Goal: Communication & Community: Answer question/provide support

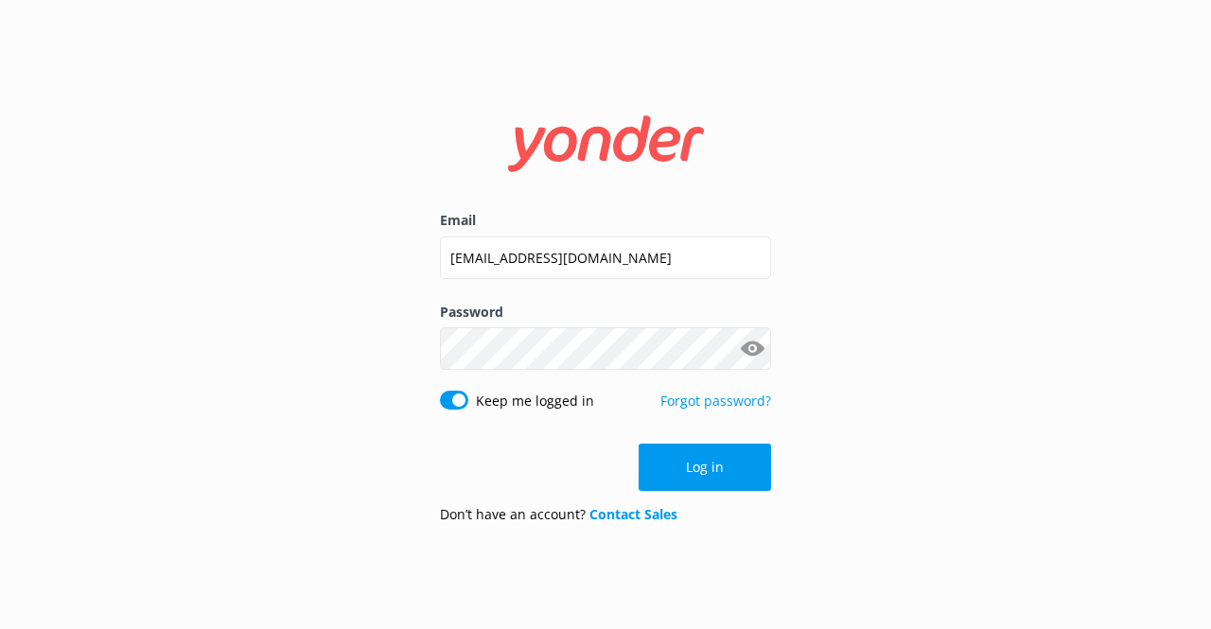
click at [689, 453] on button "Log in" at bounding box center [705, 467] width 133 height 47
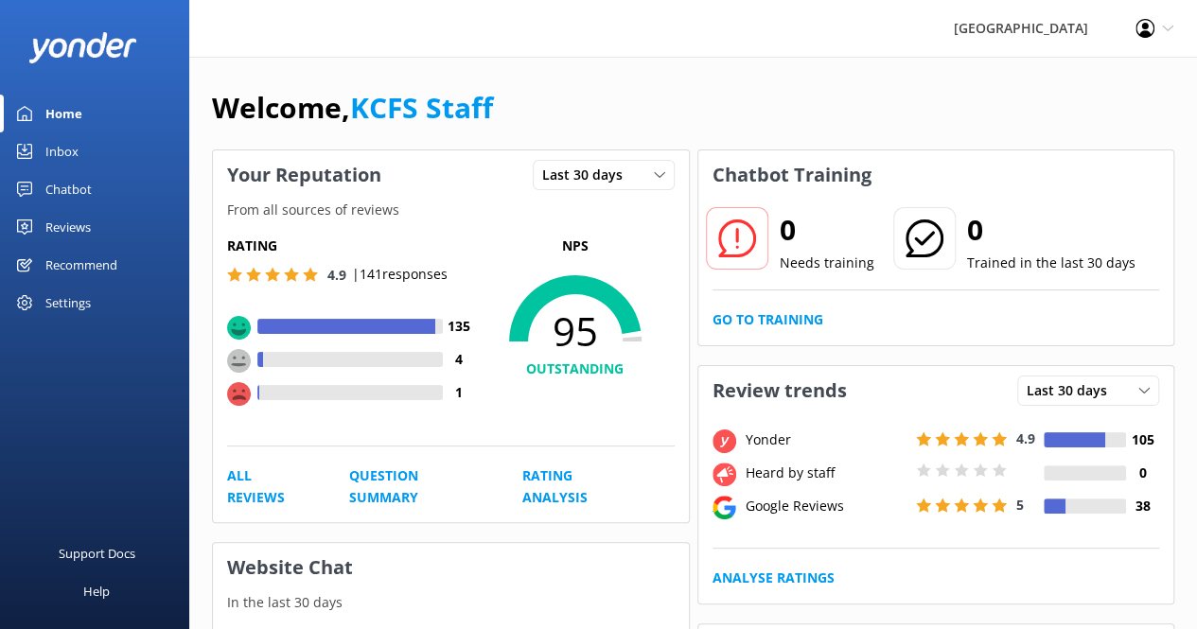
click at [65, 150] on div "Inbox" at bounding box center [61, 152] width 33 height 38
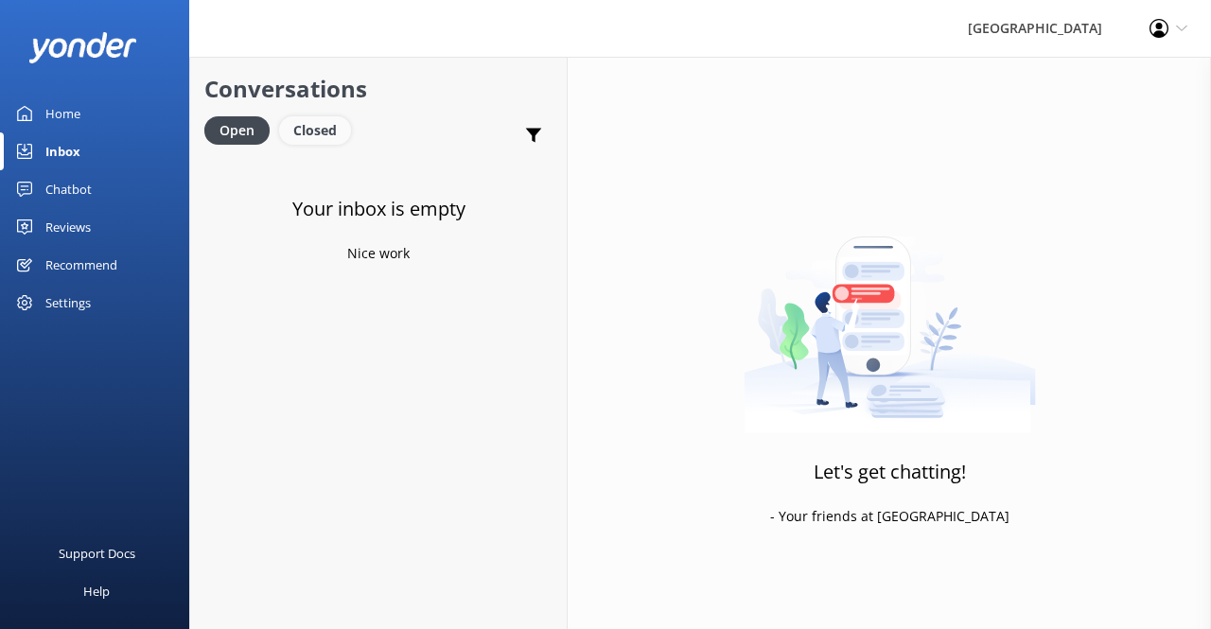
click at [333, 139] on div "Closed" at bounding box center [315, 130] width 72 height 28
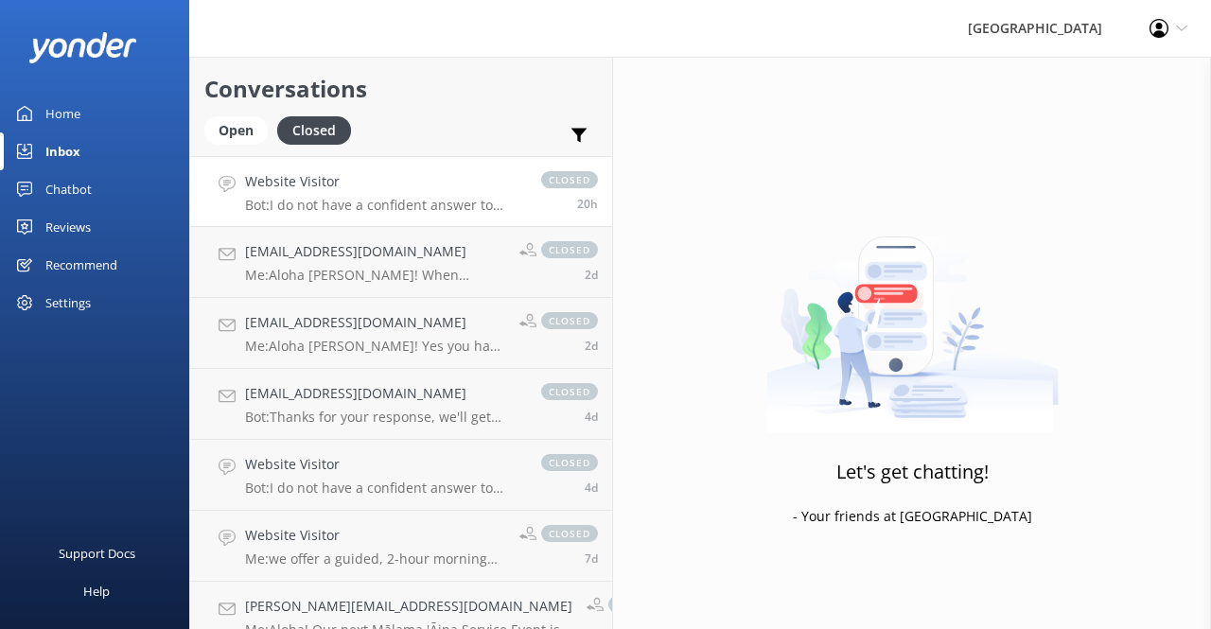
click at [377, 209] on p "Bot: I do not have a confident answer to your question. For more comprehensive …" at bounding box center [383, 205] width 277 height 17
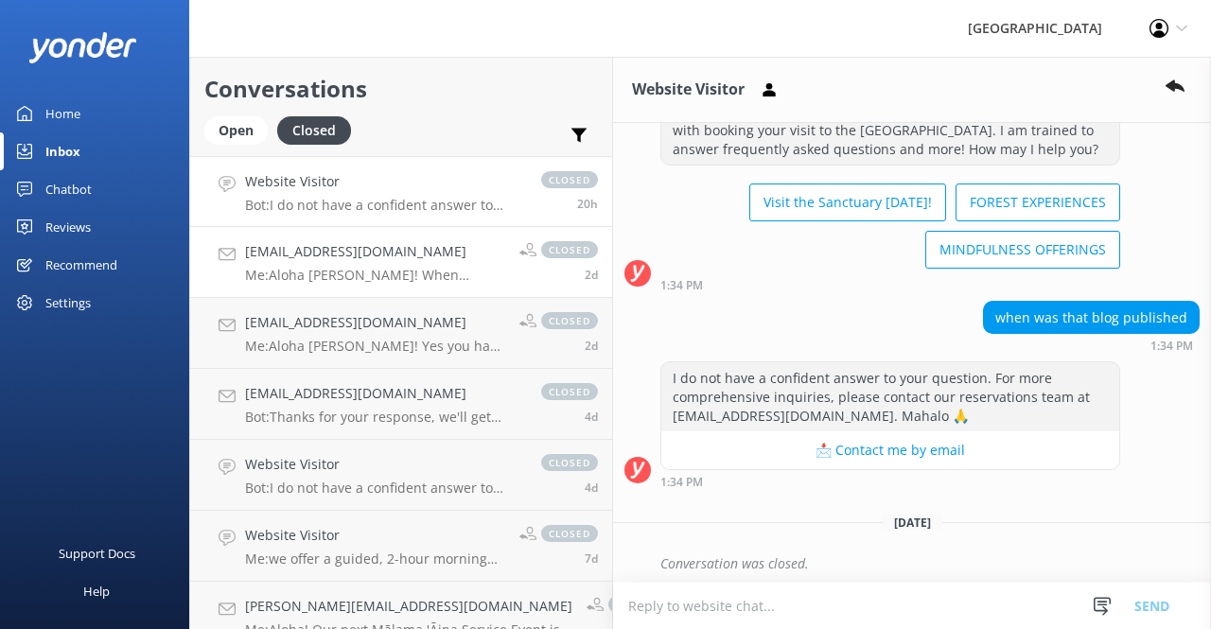
scroll to position [81, 0]
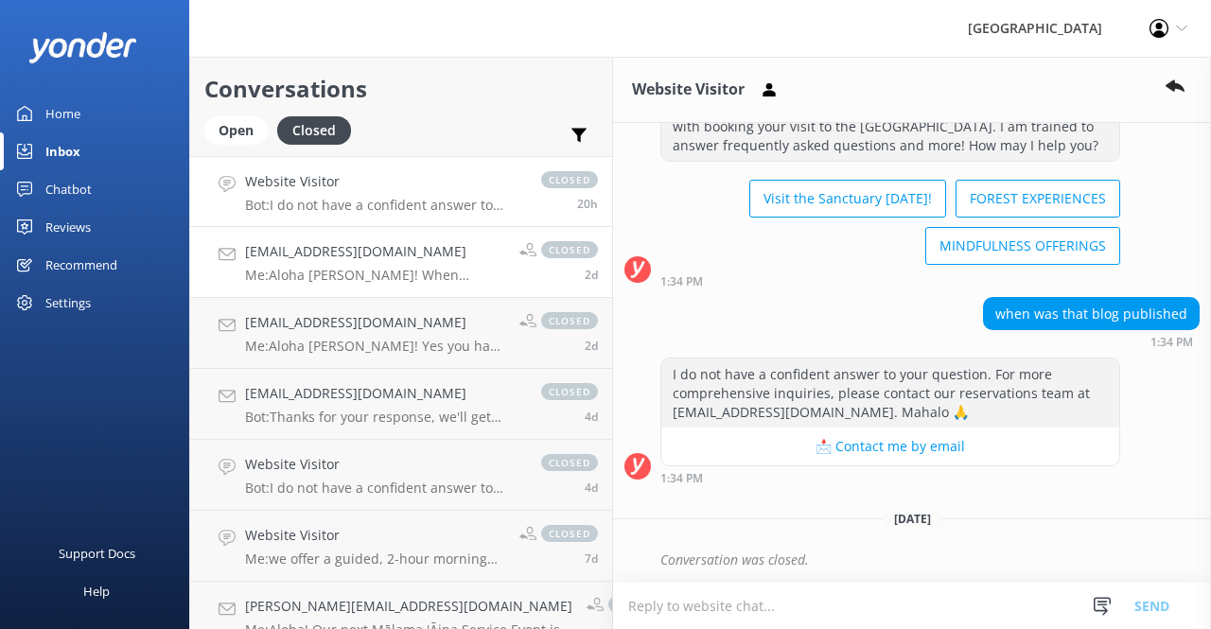
click at [405, 260] on h4 "[EMAIL_ADDRESS][DOMAIN_NAME]" at bounding box center [375, 251] width 260 height 21
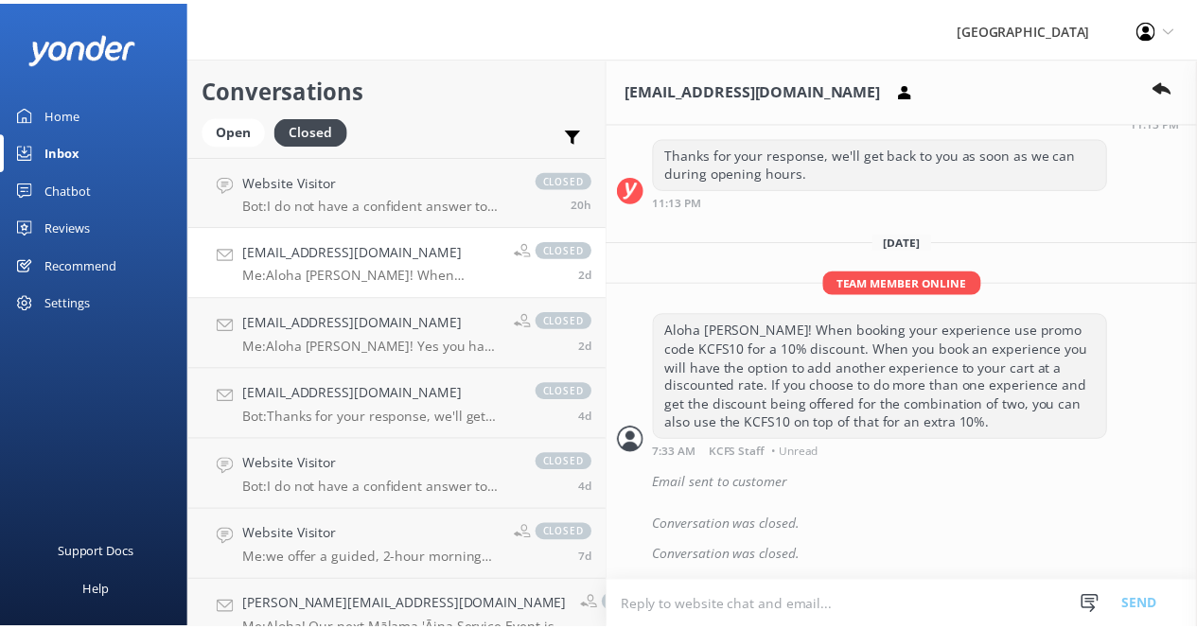
scroll to position [606, 0]
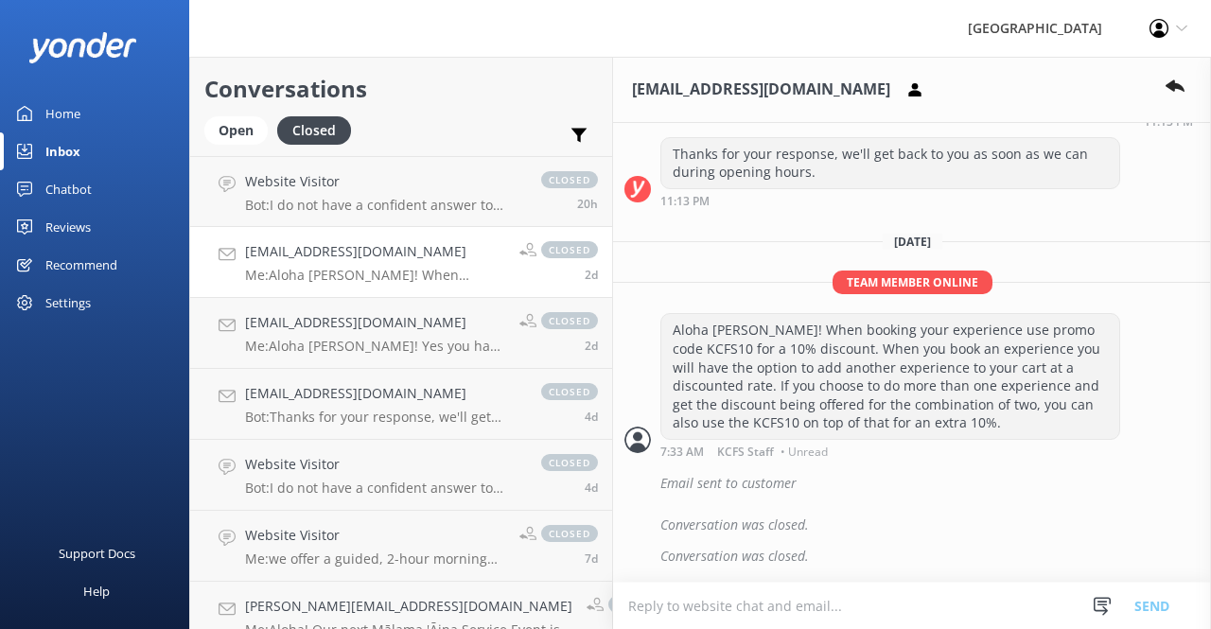
click at [80, 186] on div "Chatbot" at bounding box center [68, 189] width 46 height 38
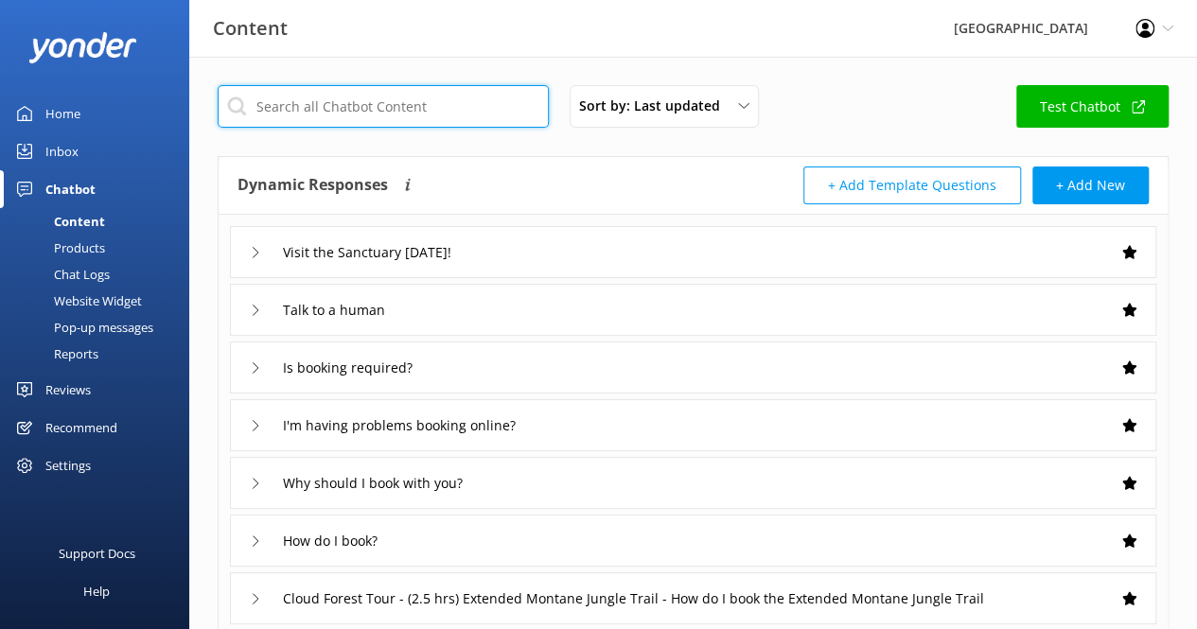
click at [305, 98] on input "text" at bounding box center [383, 106] width 331 height 43
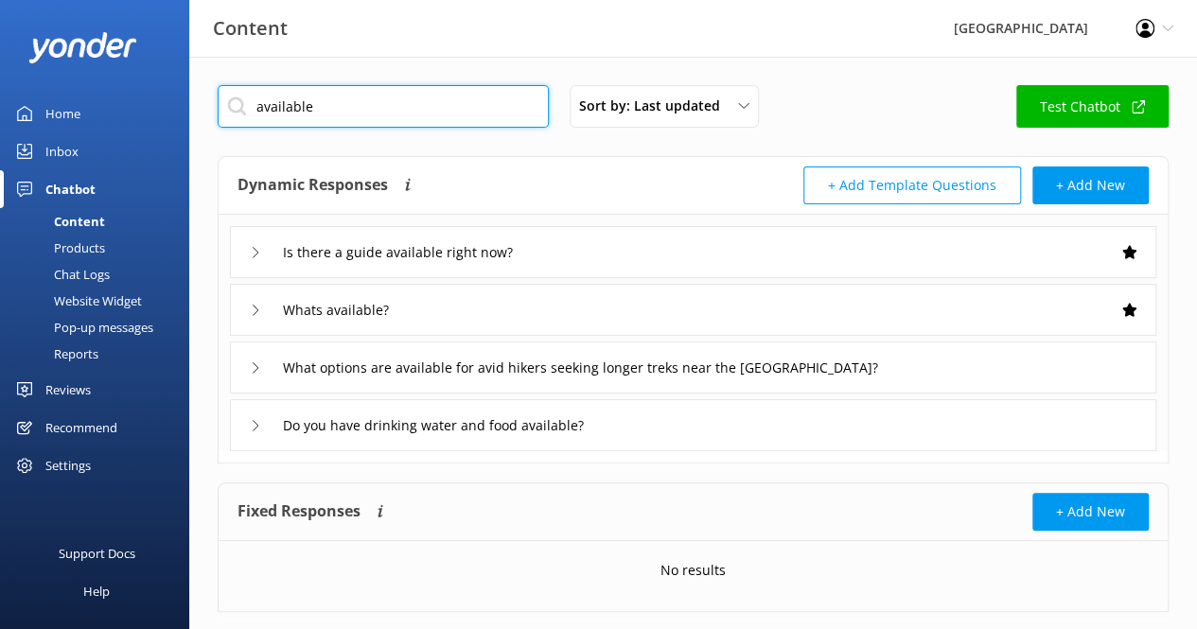
type input "available"
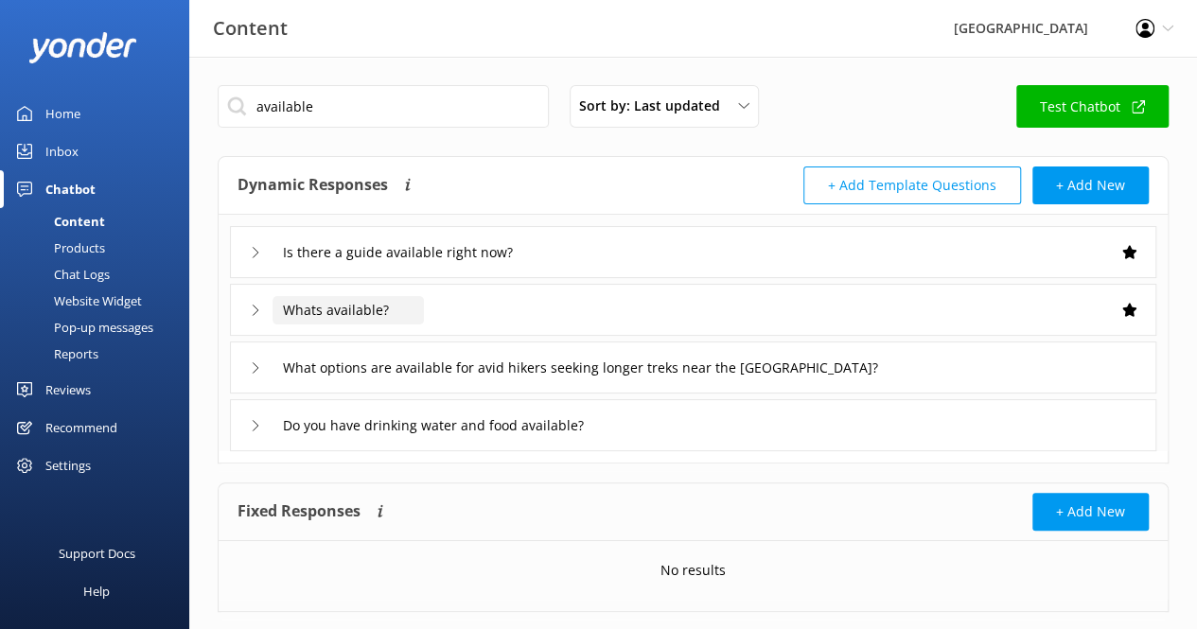
click at [422, 306] on input "Whats available?" at bounding box center [348, 310] width 151 height 28
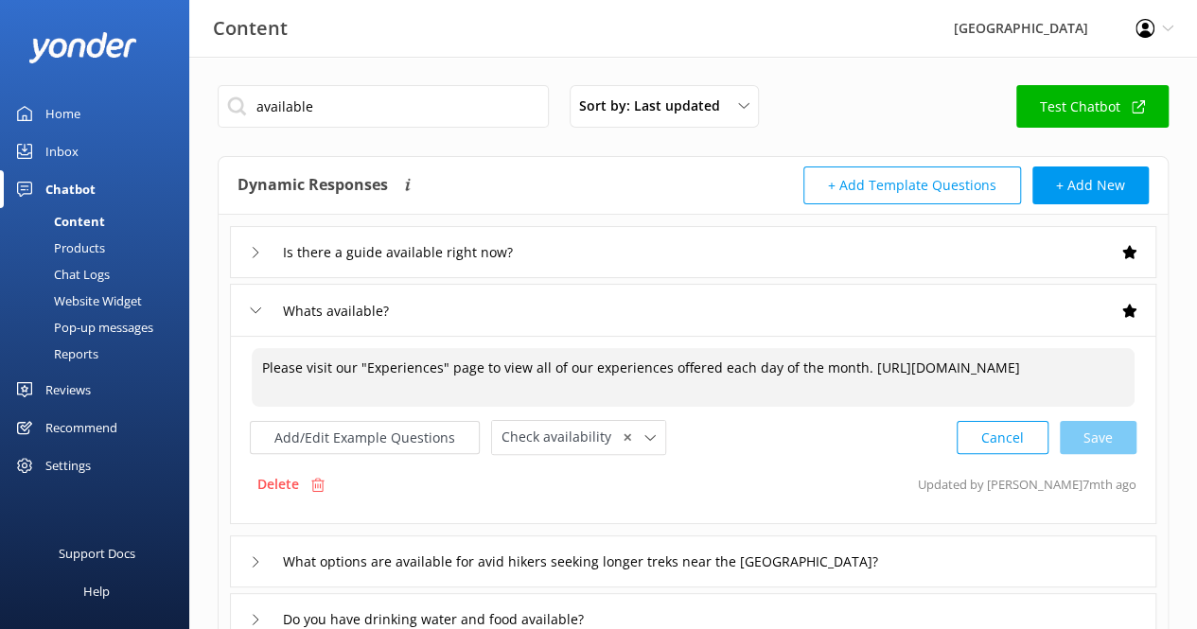
drag, startPoint x: 578, startPoint y: 391, endPoint x: 239, endPoint y: 364, distance: 339.9
click at [239, 364] on div "Please visit our "Experiences" page to view all of our experiences offered each…" at bounding box center [693, 430] width 927 height 188
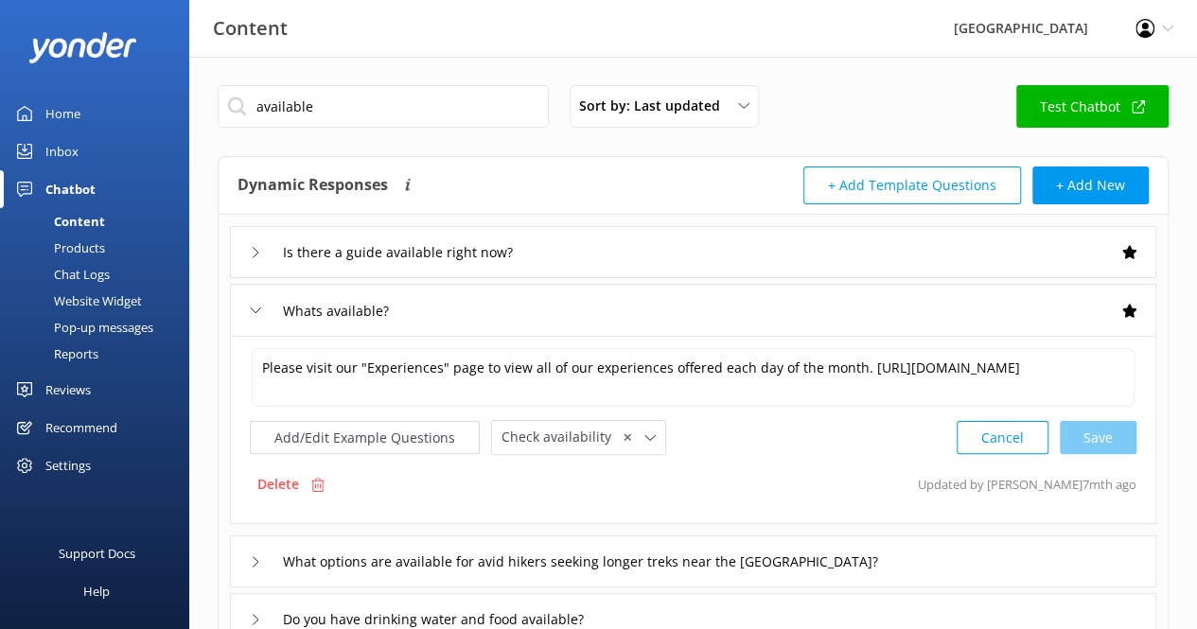
click at [74, 147] on div "Inbox" at bounding box center [61, 152] width 33 height 38
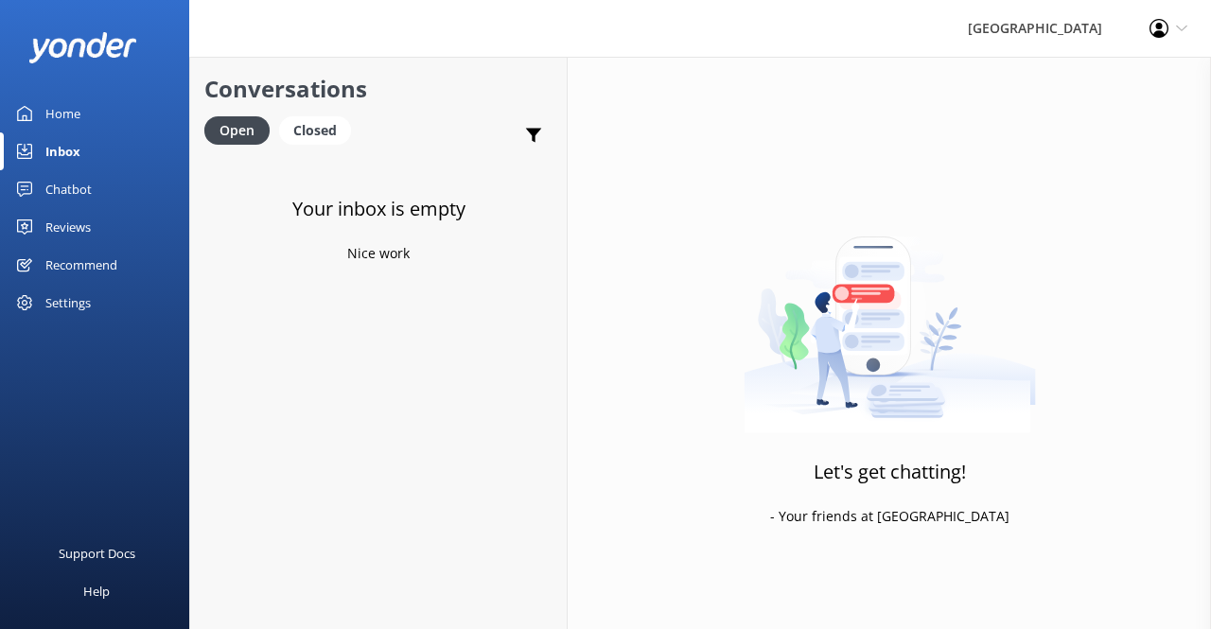
click at [71, 226] on div "Reviews" at bounding box center [67, 227] width 45 height 38
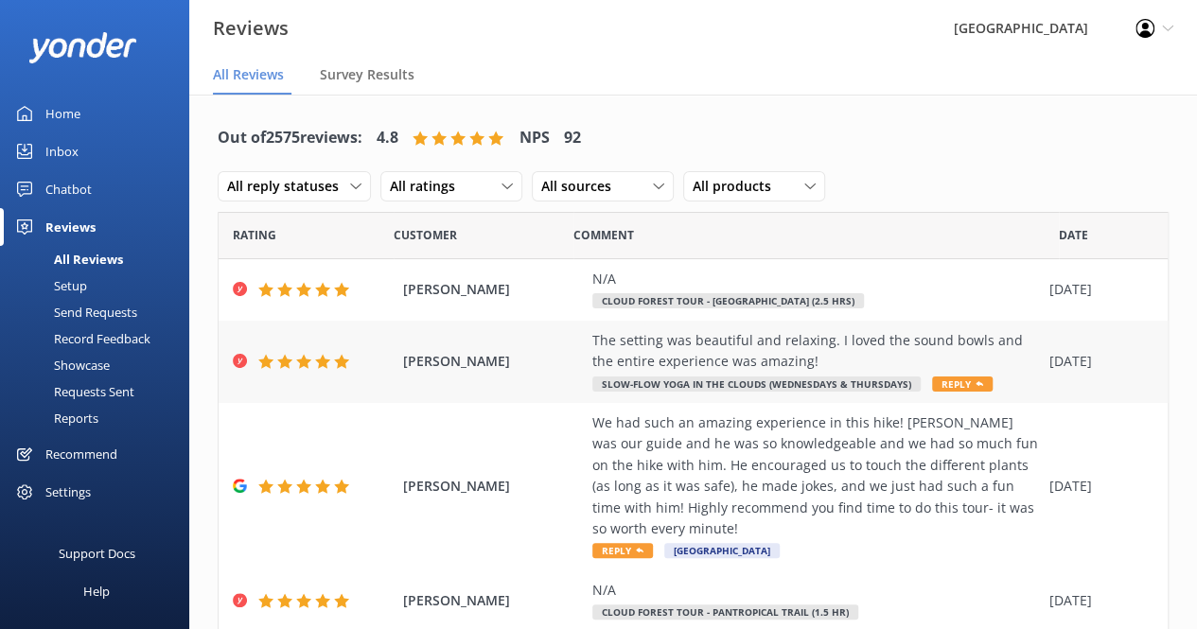
click at [946, 383] on span "Reply" at bounding box center [962, 384] width 61 height 15
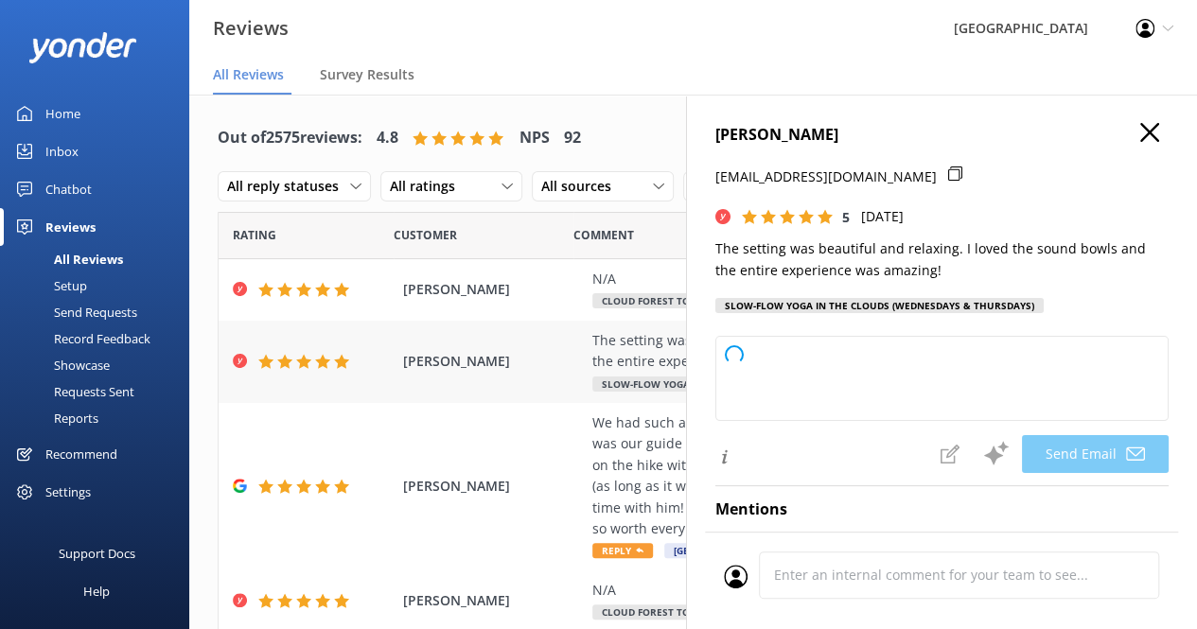
type textarea "Thank you so much, [PERSON_NAME]! We're delighted to hear you enjoyed the peace…"
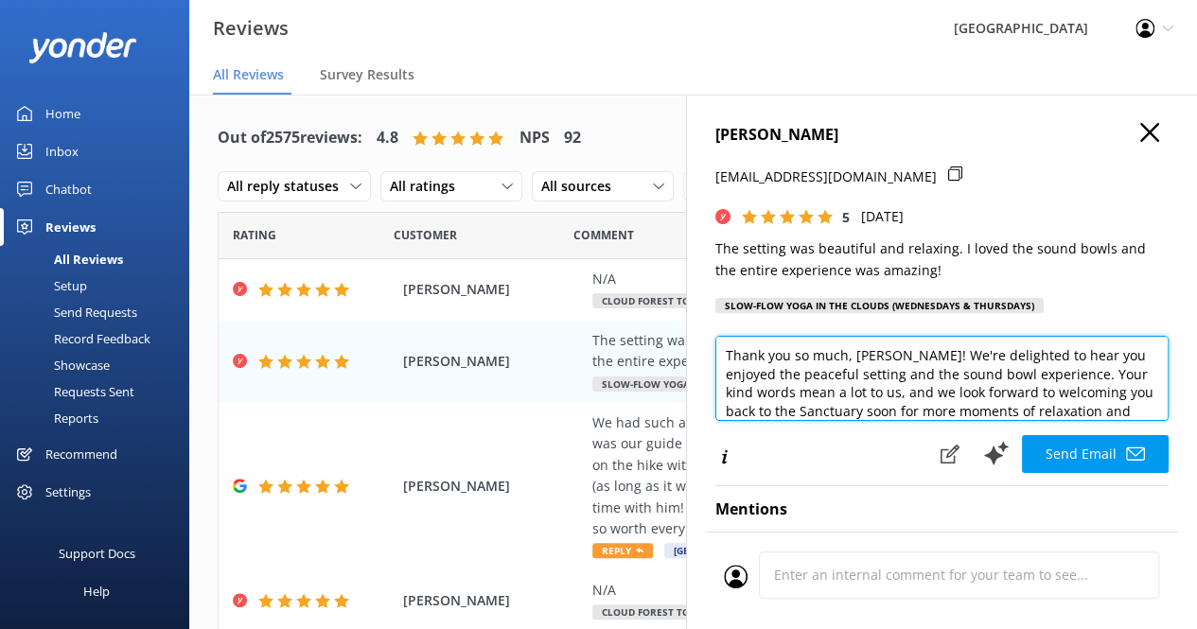
click at [912, 381] on textarea "Thank you so much, [PERSON_NAME]! We're delighted to hear you enjoyed the peace…" at bounding box center [942, 378] width 453 height 85
click at [836, 381] on textarea "Thank you so much, [PERSON_NAME]! We're delighted to hear you enjoyed the peace…" at bounding box center [942, 378] width 453 height 85
click at [857, 375] on textarea "Thank you so much, [PERSON_NAME]! We're delighted to hear you enjoyed the peace…" at bounding box center [942, 378] width 453 height 85
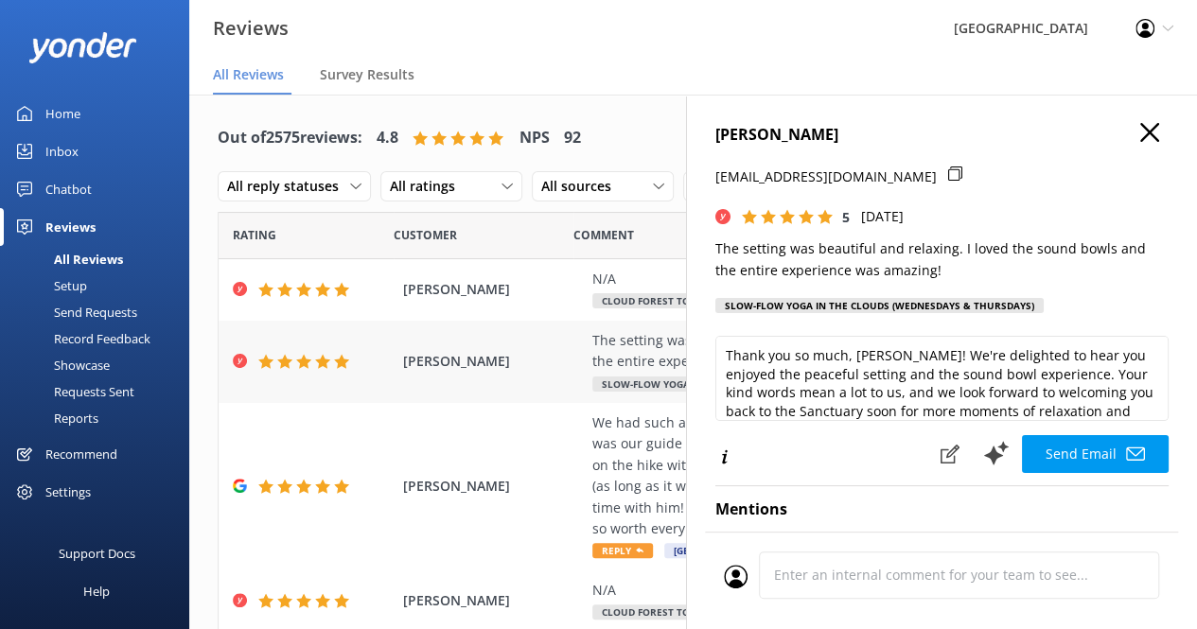
click at [623, 352] on div "The setting was beautiful and relaxing. I loved the sound bowls and the entire …" at bounding box center [816, 351] width 448 height 43
click at [1140, 132] on use "button" at bounding box center [1149, 132] width 19 height 19
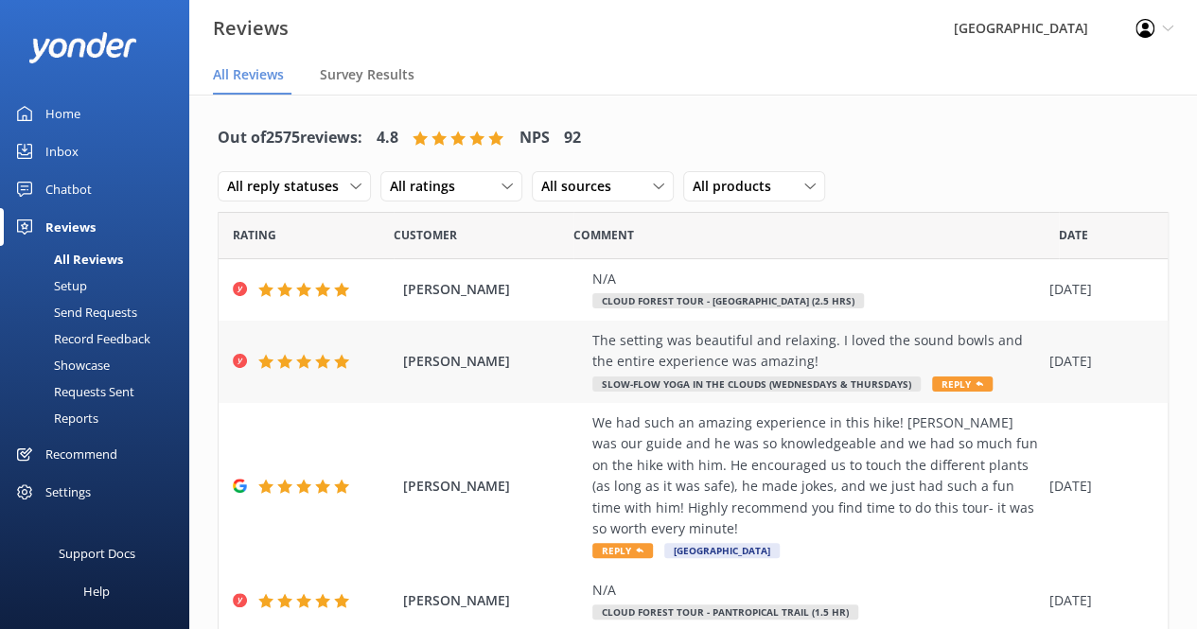
click at [669, 354] on div "The setting was beautiful and relaxing. I loved the sound bowls and the entire …" at bounding box center [816, 351] width 448 height 43
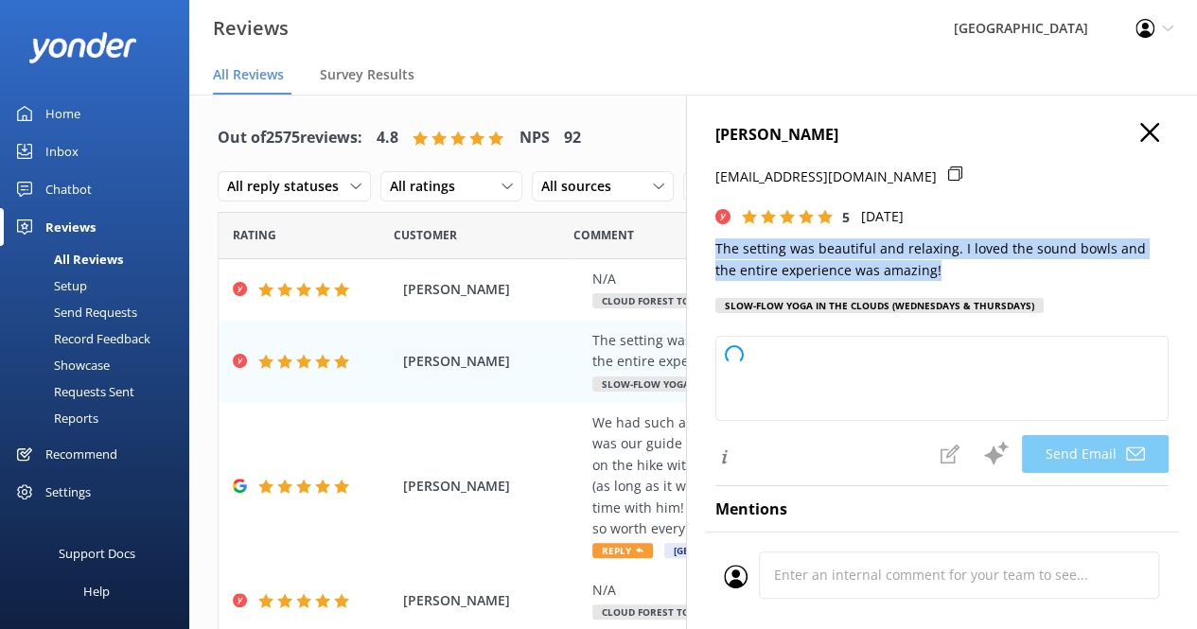
type textarea "Thank you so much, [PERSON_NAME]! We're delighted to hear you enjoyed the peace…"
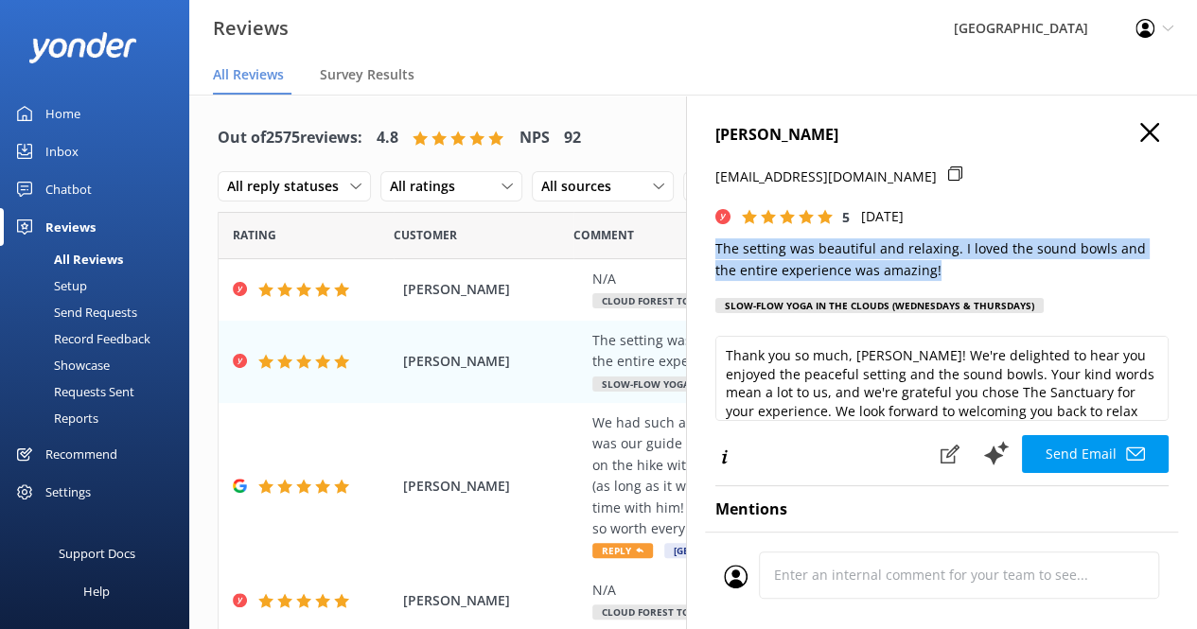
drag, startPoint x: 716, startPoint y: 249, endPoint x: 931, endPoint y: 269, distance: 215.8
click at [931, 269] on p "The setting was beautiful and relaxing. I loved the sound bowls and the entire …" at bounding box center [942, 260] width 453 height 43
copy p "The setting was beautiful and relaxing. I loved the sound bowls and the entire …"
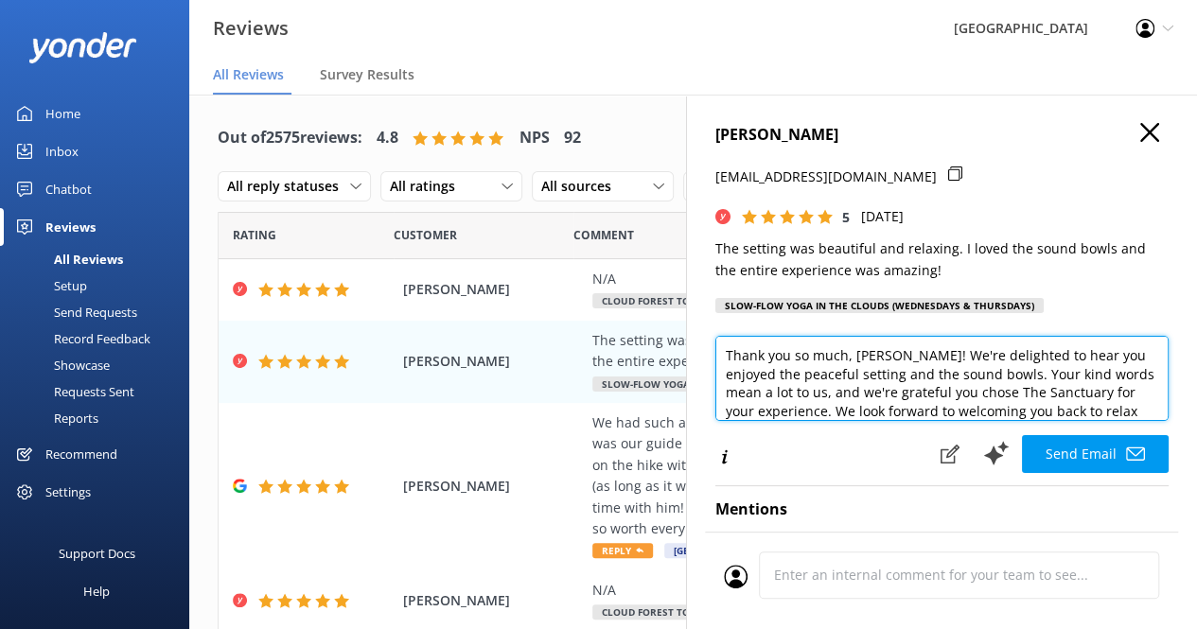
click at [905, 385] on textarea "Thank you so much, [PERSON_NAME]! We're delighted to hear you enjoyed the peace…" at bounding box center [942, 378] width 453 height 85
click at [906, 363] on textarea "Thank you so much, [PERSON_NAME]! We're delighted to hear you enjoyed the peace…" at bounding box center [942, 378] width 453 height 85
click at [1010, 381] on textarea "Thank you so much, [PERSON_NAME]! We're delighted to hear you enjoyed the peace…" at bounding box center [942, 378] width 453 height 85
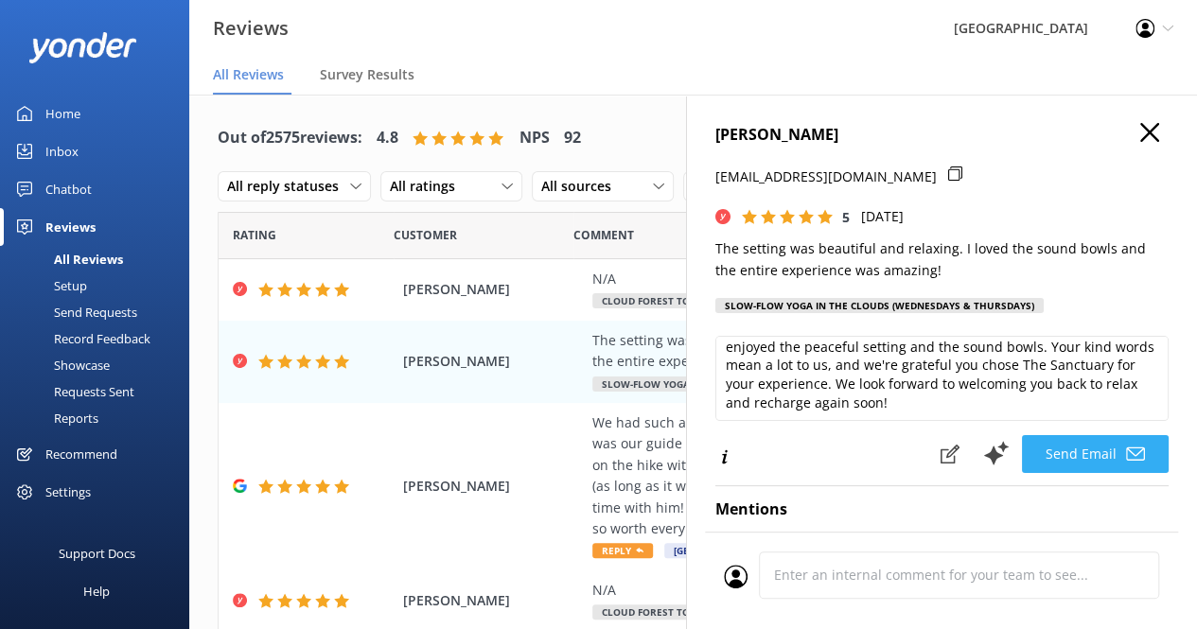
click at [1052, 451] on button "Send Email" at bounding box center [1095, 454] width 147 height 38
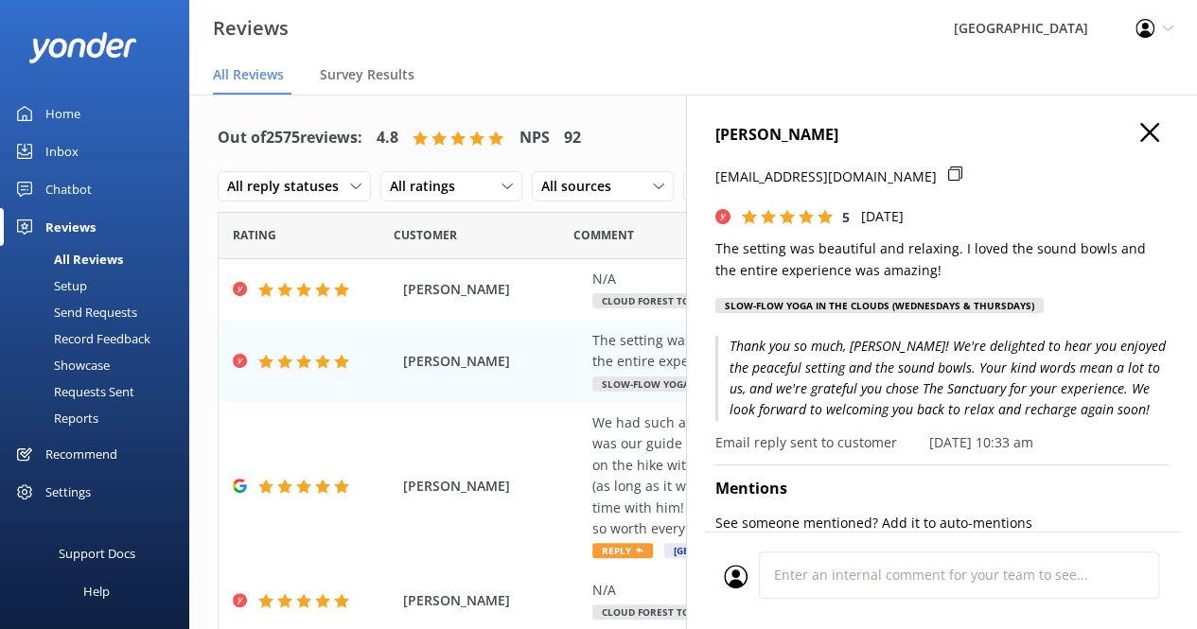
click at [1140, 126] on icon "button" at bounding box center [1149, 132] width 19 height 19
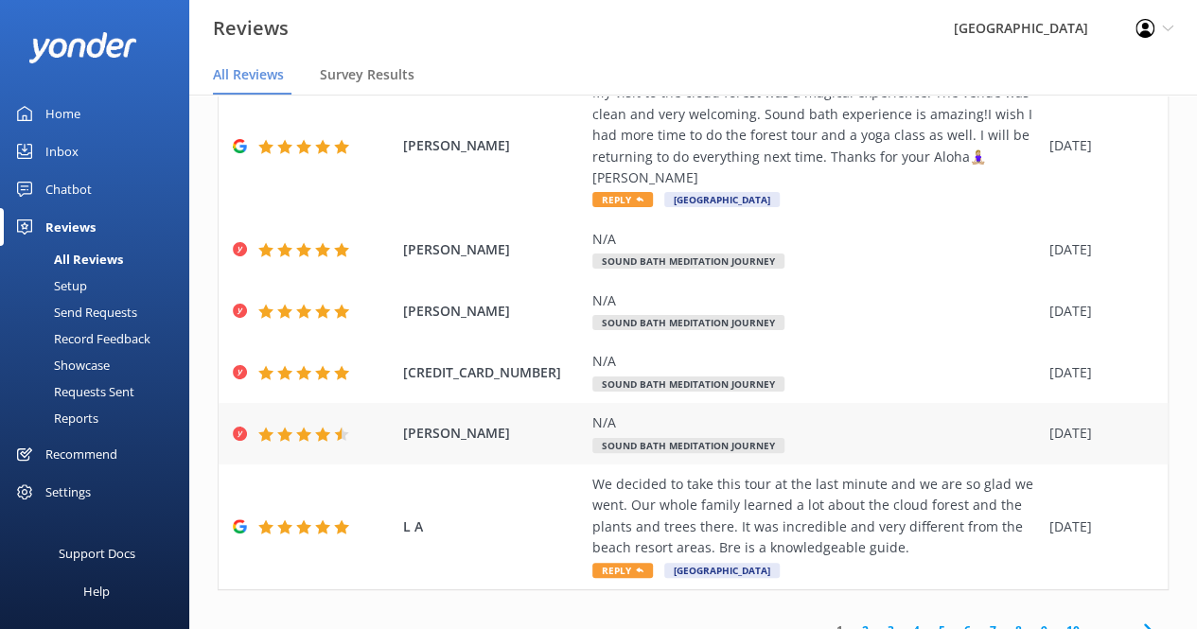
scroll to position [580, 0]
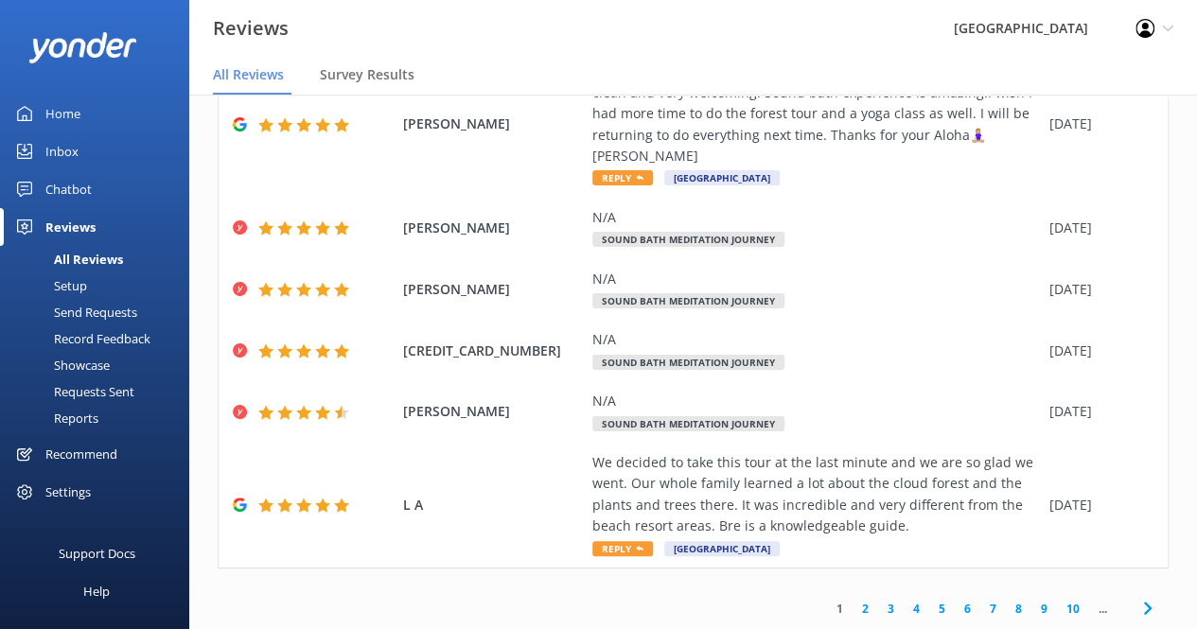
click at [853, 613] on link "2" at bounding box center [866, 609] width 26 height 18
